Goal: Task Accomplishment & Management: Complete application form

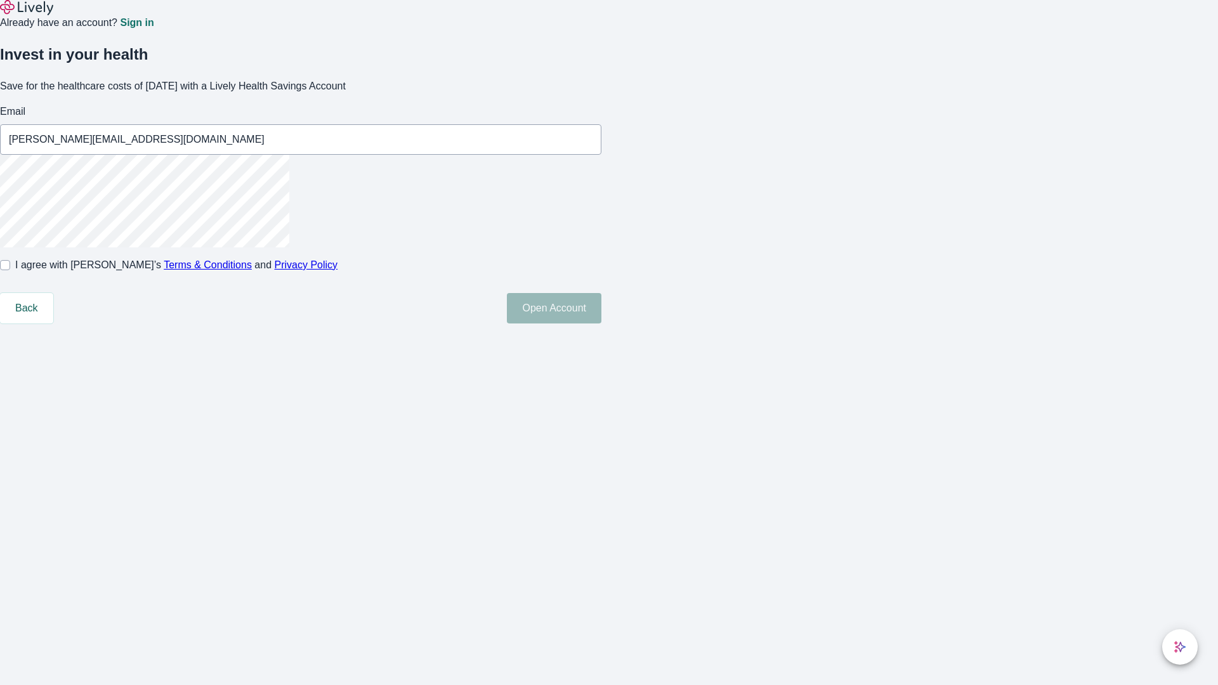
click at [10, 270] on input "I agree with Lively’s Terms & Conditions and Privacy Policy" at bounding box center [5, 265] width 10 height 10
checkbox input "true"
click at [602, 324] on button "Open Account" at bounding box center [554, 308] width 95 height 30
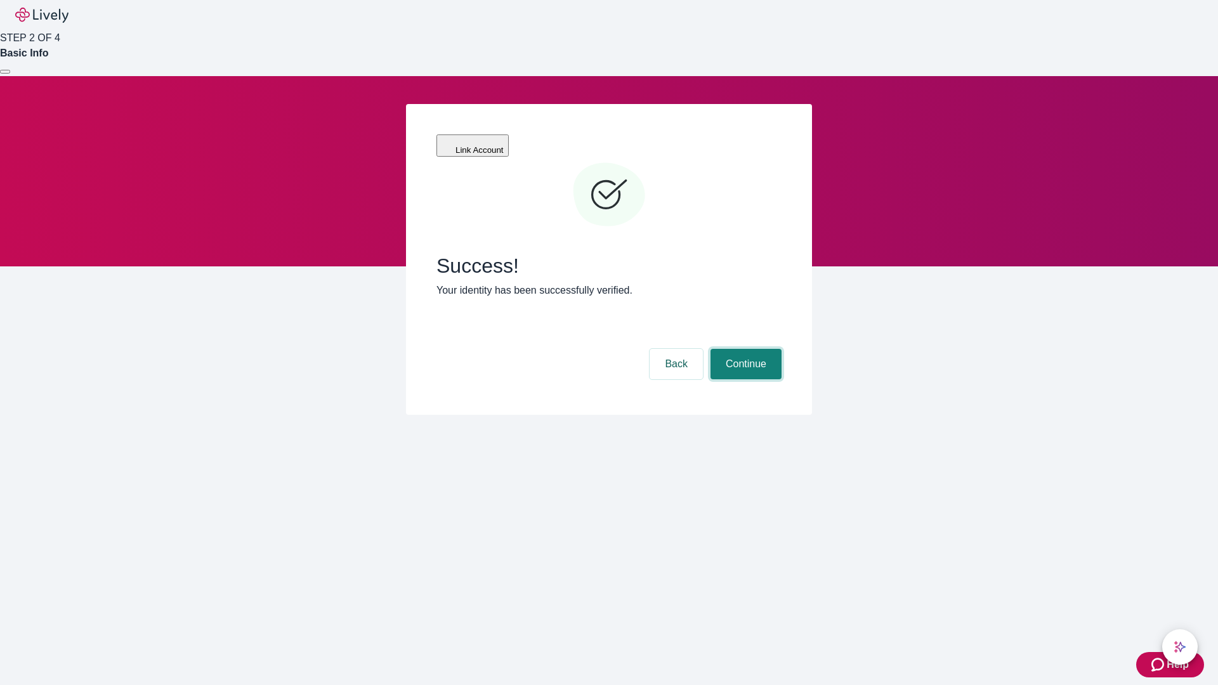
click at [744, 349] on button "Continue" at bounding box center [746, 364] width 71 height 30
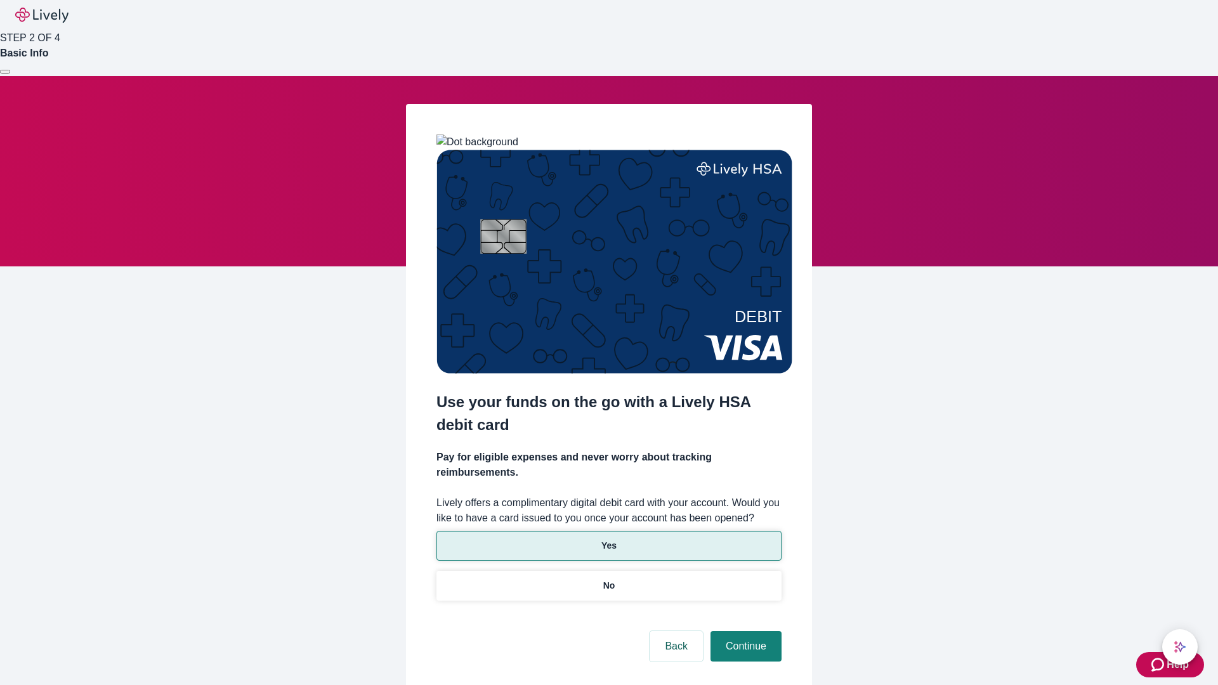
click at [609, 539] on p "Yes" at bounding box center [609, 545] width 15 height 13
click at [744, 631] on button "Continue" at bounding box center [746, 646] width 71 height 30
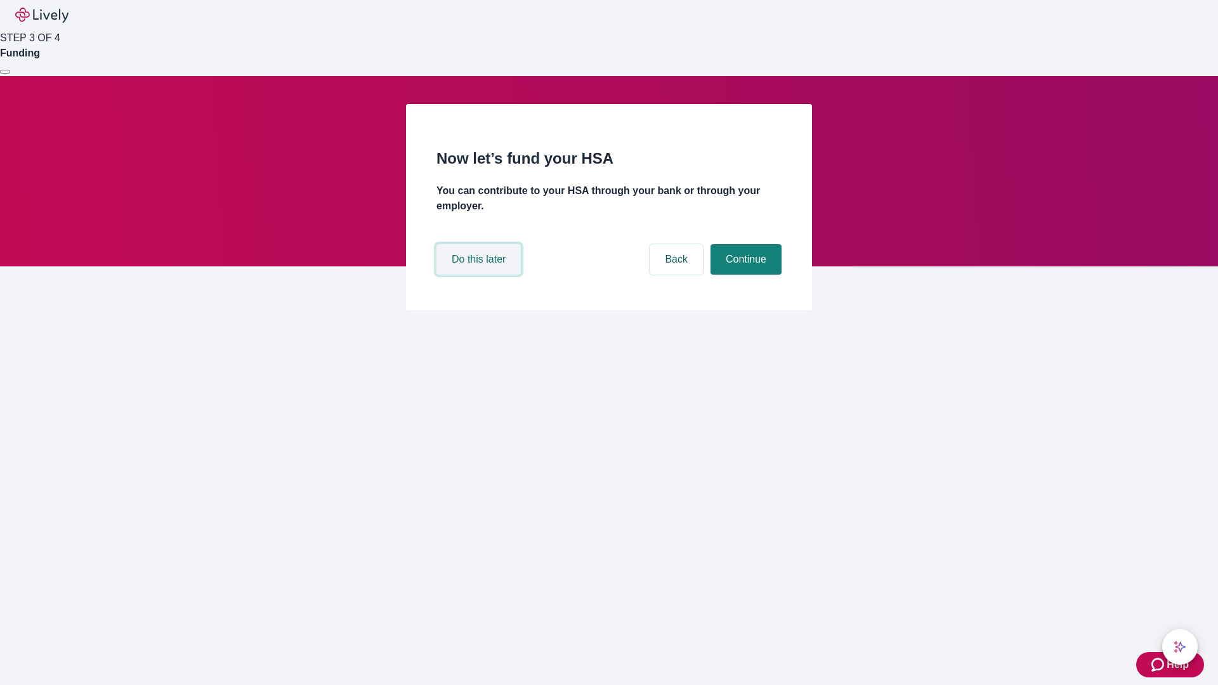
click at [480, 275] on button "Do this later" at bounding box center [479, 259] width 84 height 30
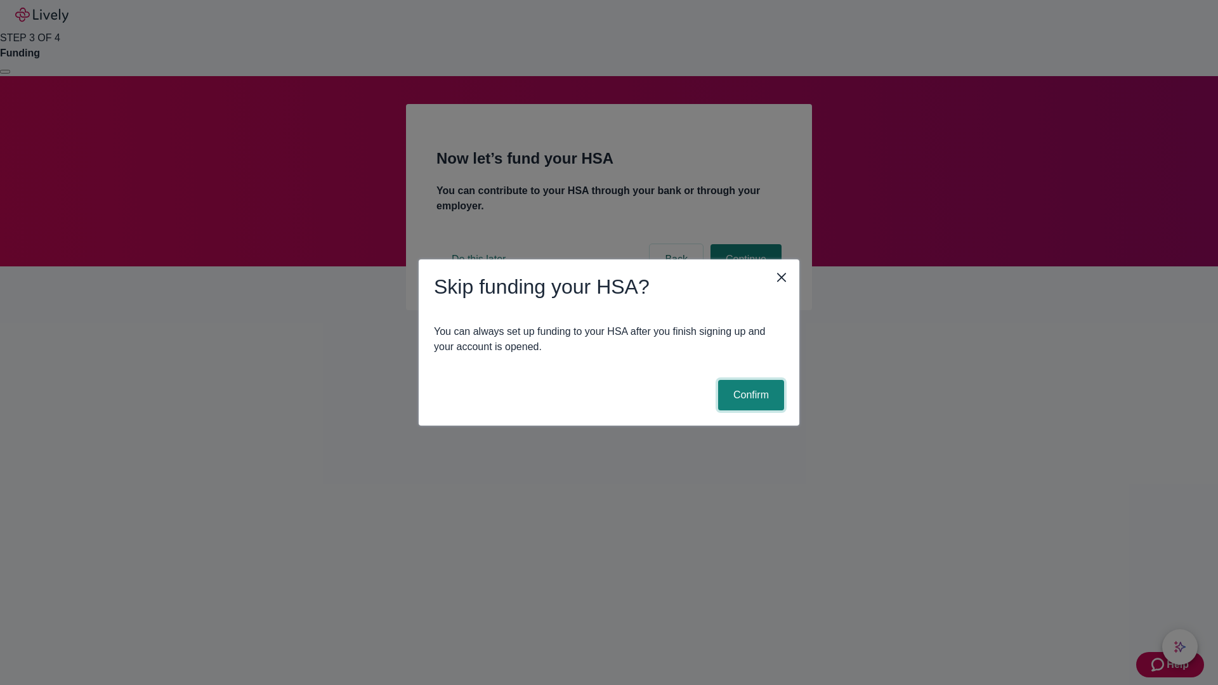
click at [749, 395] on button "Confirm" at bounding box center [751, 395] width 66 height 30
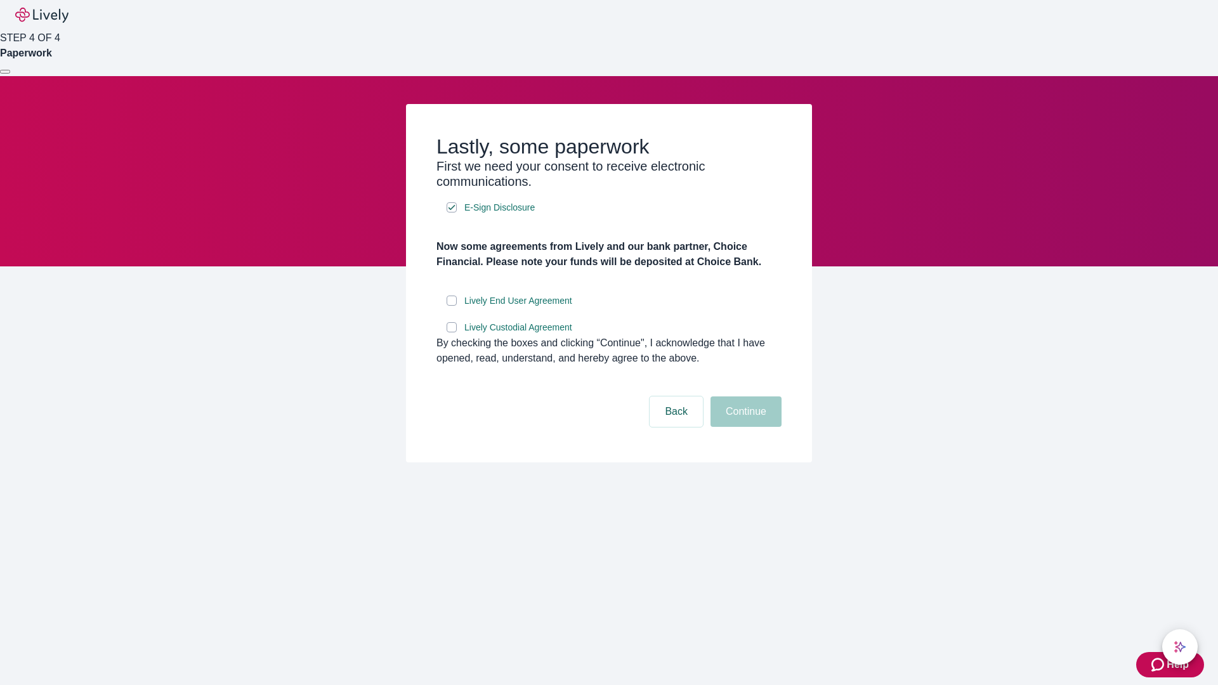
click at [452, 306] on input "Lively End User Agreement" at bounding box center [452, 301] width 10 height 10
checkbox input "true"
click at [452, 332] on input "Lively Custodial Agreement" at bounding box center [452, 327] width 10 height 10
checkbox input "true"
click at [744, 427] on button "Continue" at bounding box center [746, 412] width 71 height 30
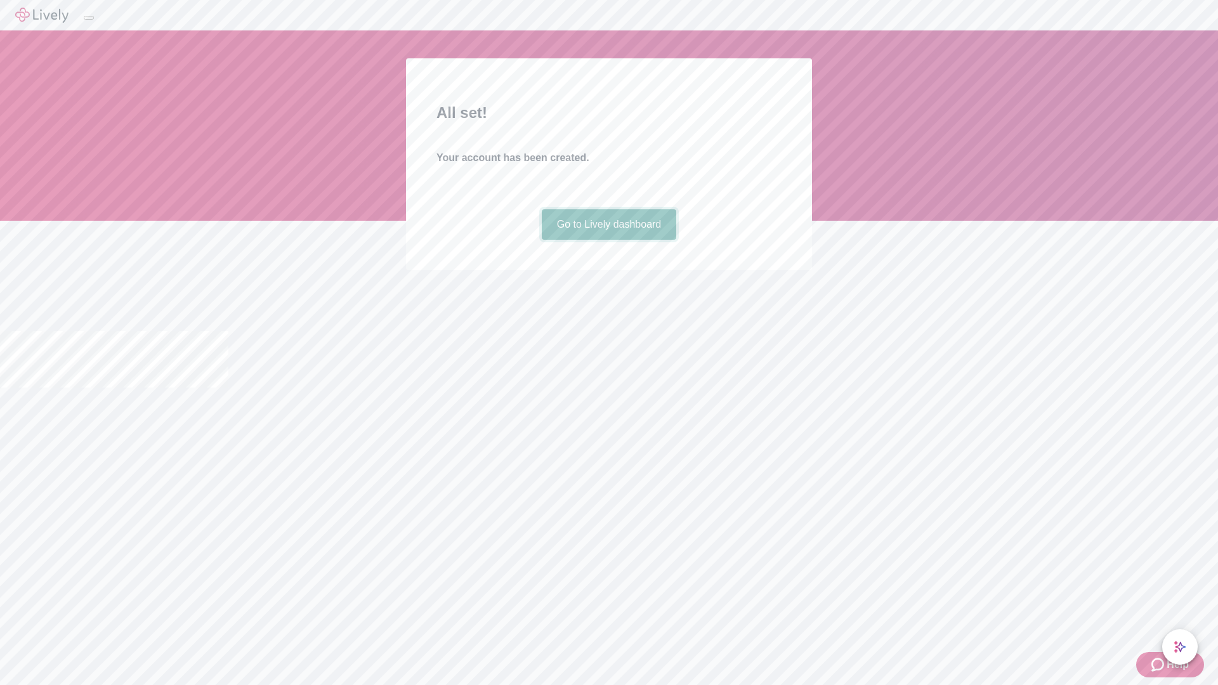
click at [609, 240] on link "Go to Lively dashboard" at bounding box center [609, 224] width 135 height 30
